Goal: Information Seeking & Learning: Learn about a topic

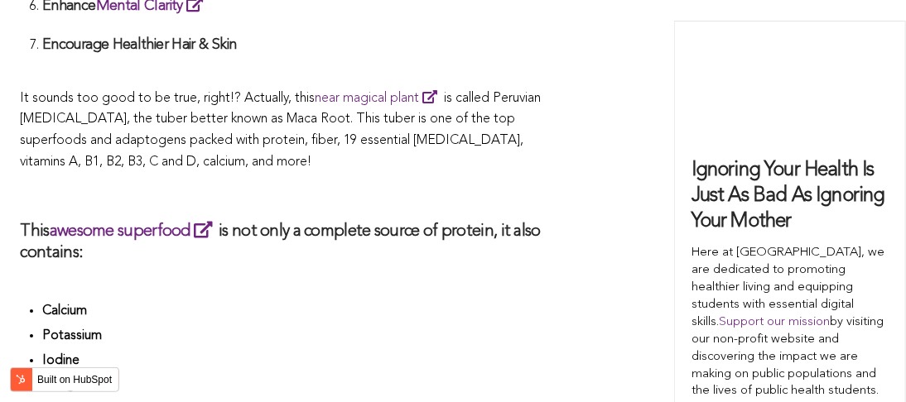
scroll to position [3235, 0]
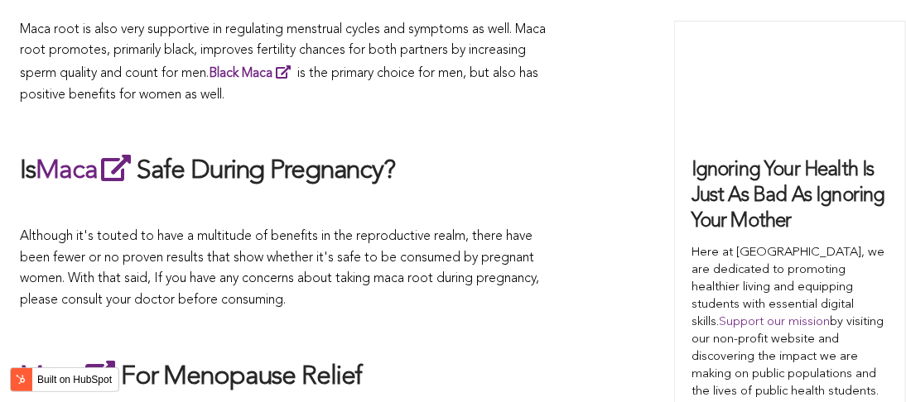
click at [460, 231] on span "Although it's touted to have a multitude of benefits in the reproductive realm,…" at bounding box center [280, 269] width 519 height 77
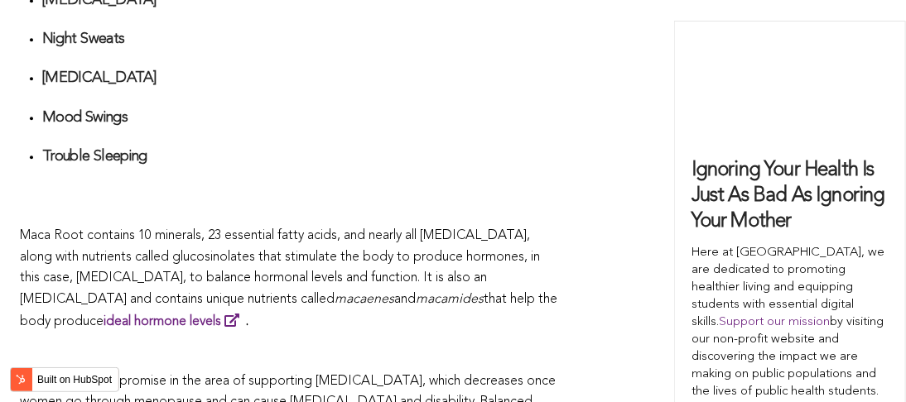
scroll to position [3843, 0]
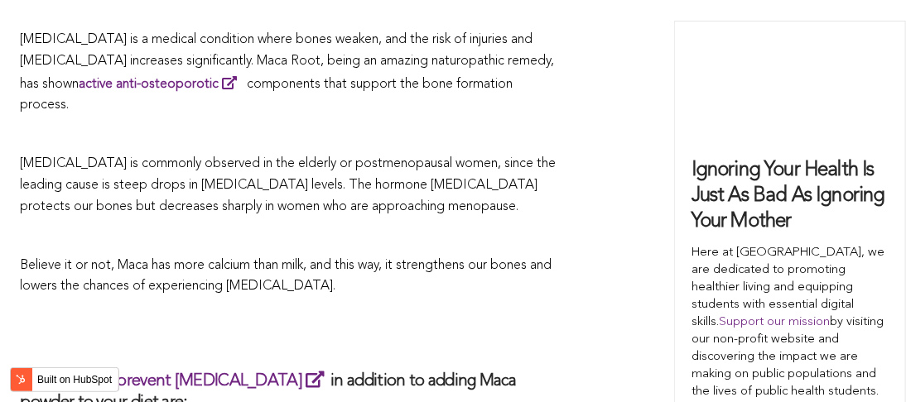
scroll to position [4118, 0]
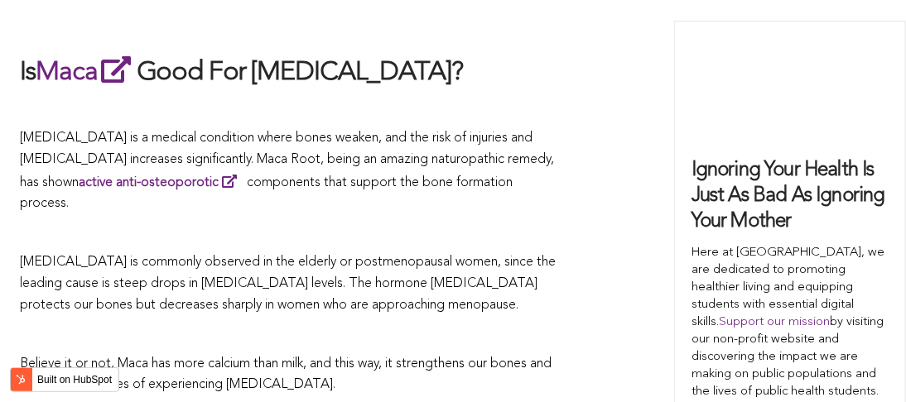
click at [518, 256] on span "[MEDICAL_DATA] is commonly observed in the elderly or postmenopausal women, sin…" at bounding box center [289, 283] width 536 height 55
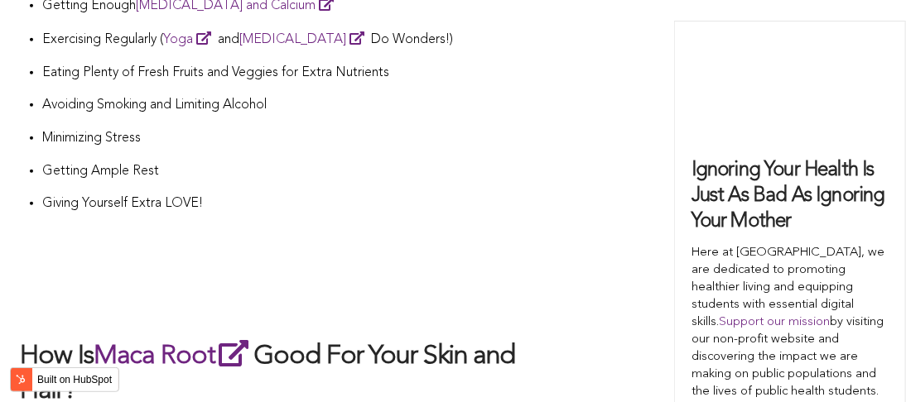
scroll to position [5904, 0]
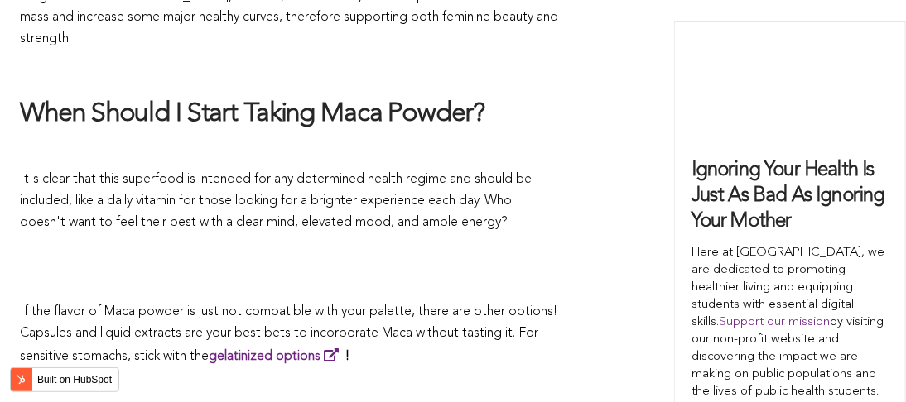
click at [248, 242] on p at bounding box center [290, 253] width 538 height 23
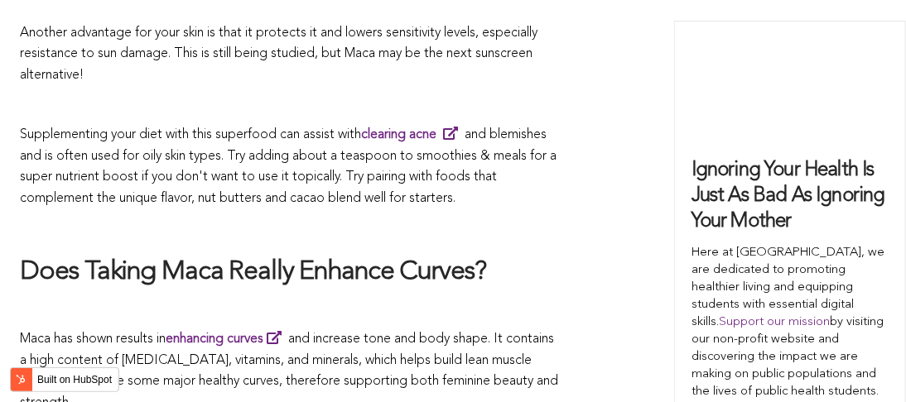
scroll to position [4430, 0]
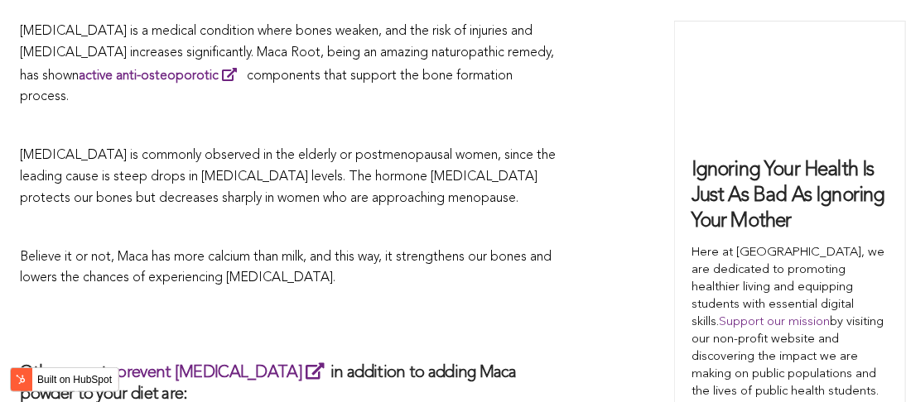
click at [518, 248] on p "Believe it or not, Maca has more calcium than milk, and this way, it strengthen…" at bounding box center [290, 269] width 538 height 42
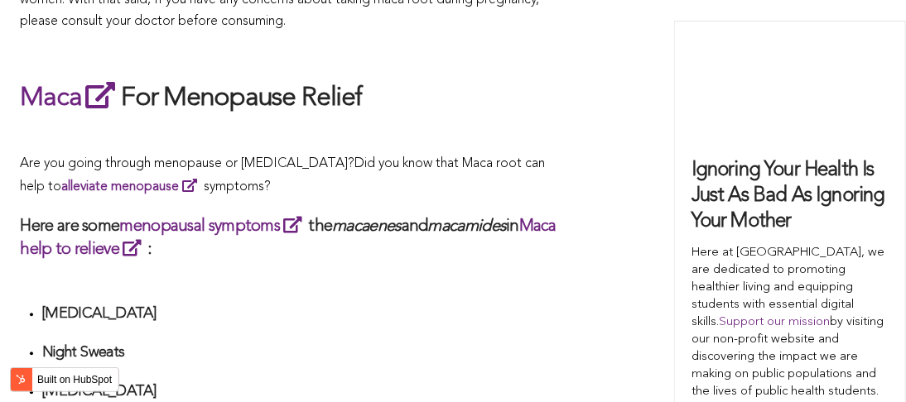
scroll to position [5271, 0]
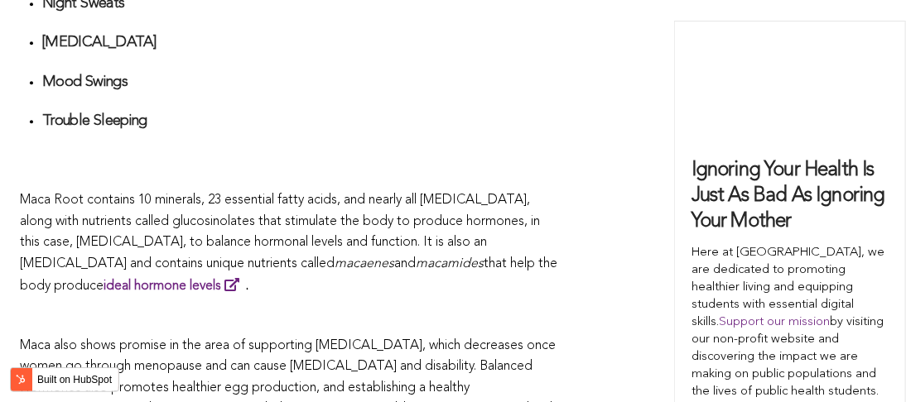
scroll to position [2238, 0]
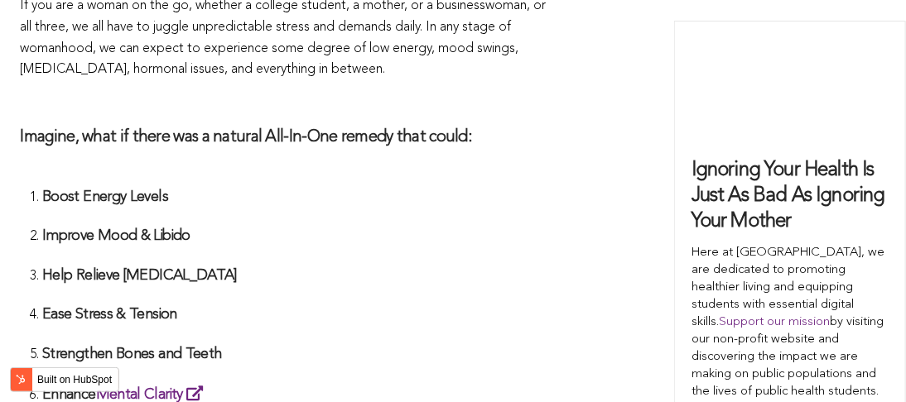
scroll to position [4439, 0]
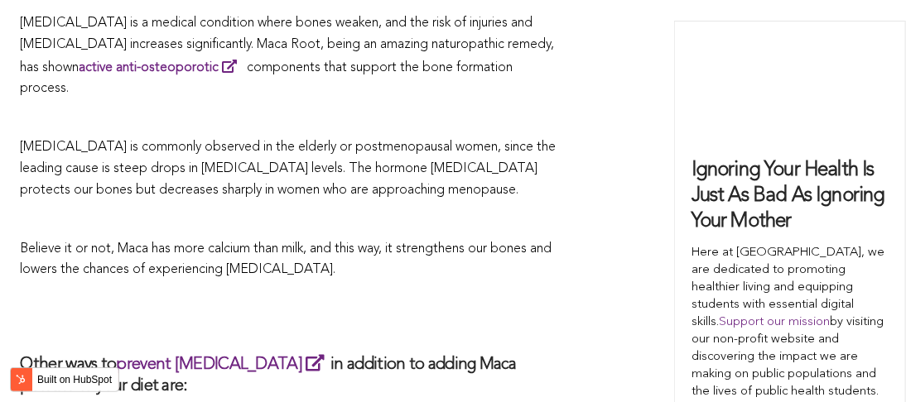
click at [430, 239] on p "Believe it or not, Maca has more calcium than milk, and this way, it strengthen…" at bounding box center [290, 260] width 538 height 42
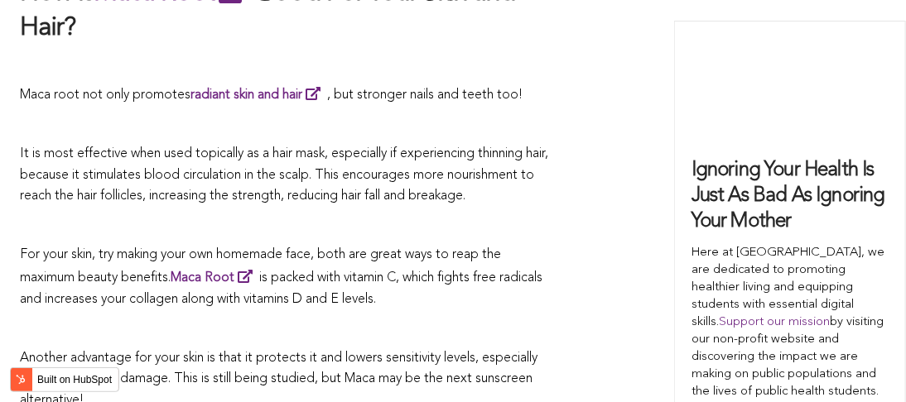
scroll to position [4893, 0]
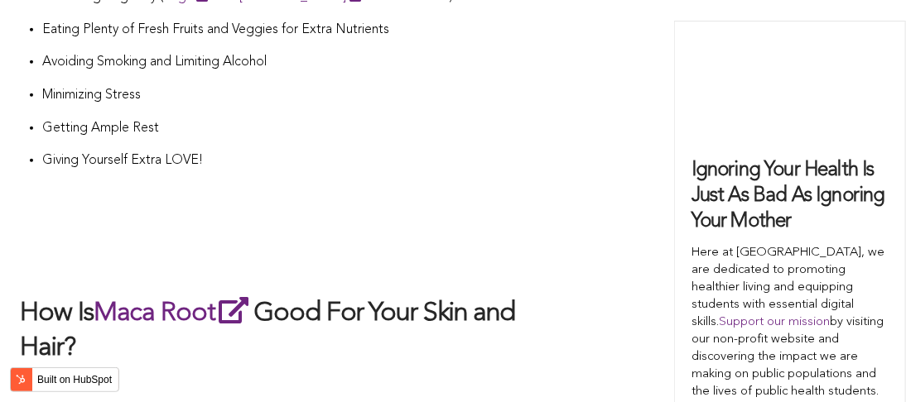
click at [412, 243] on h2 at bounding box center [290, 260] width 538 height 35
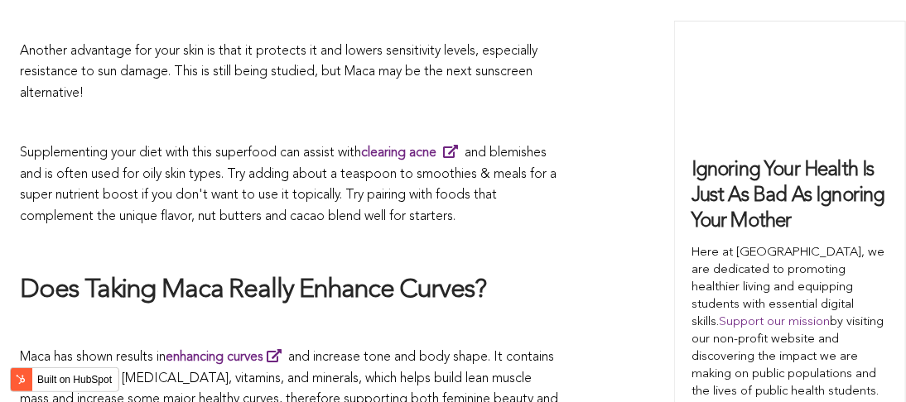
scroll to position [3164, 0]
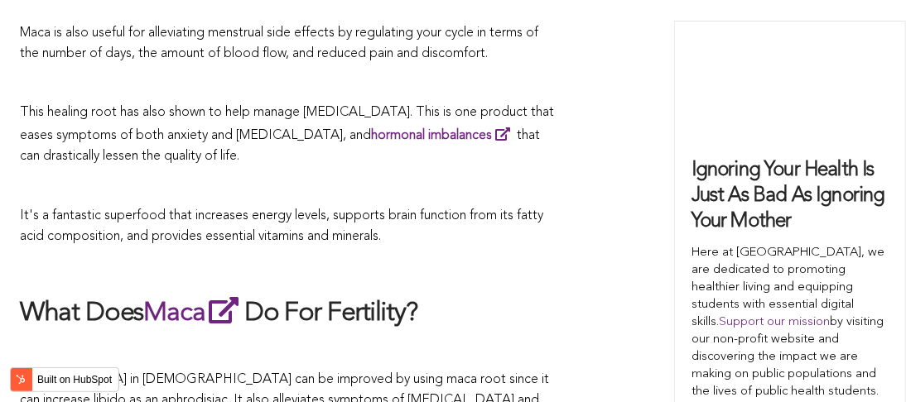
scroll to position [4364, 0]
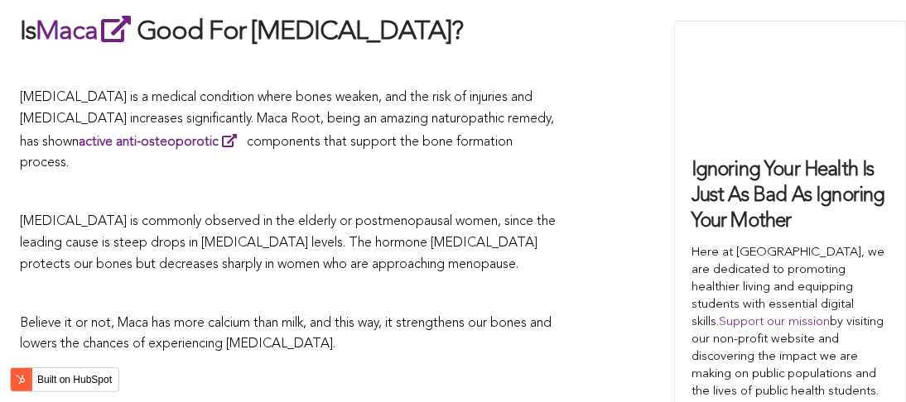
click at [550, 212] on p "[MEDICAL_DATA] is commonly observed in the elderly or postmenopausal women, sin…" at bounding box center [290, 244] width 538 height 64
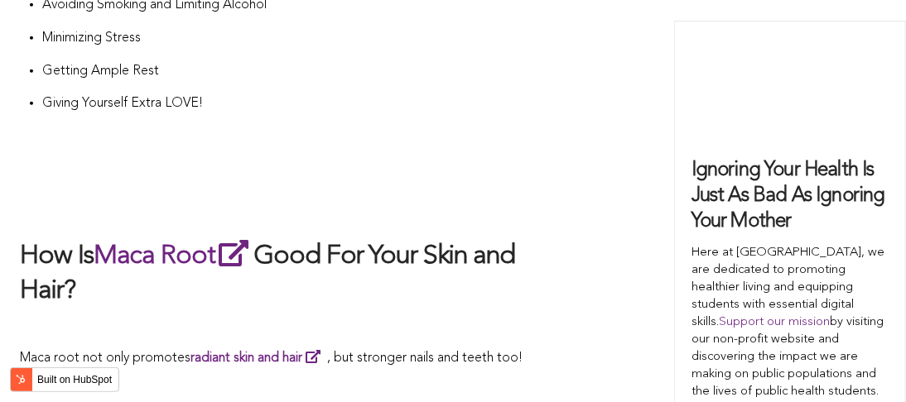
scroll to position [5041, 0]
